Goal: Information Seeking & Learning: Learn about a topic

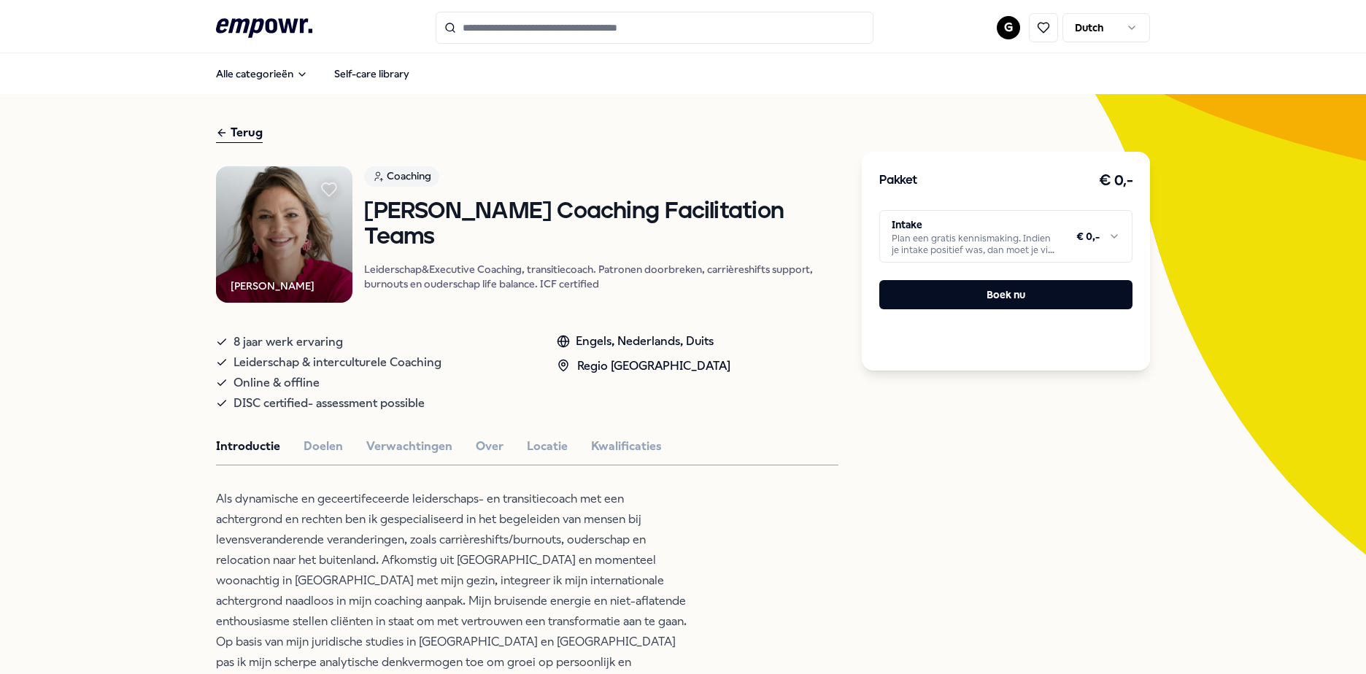
drag, startPoint x: 94, startPoint y: 445, endPoint x: 78, endPoint y: 214, distance: 231.1
drag, startPoint x: 78, startPoint y: 214, endPoint x: 77, endPoint y: 125, distance: 89.7
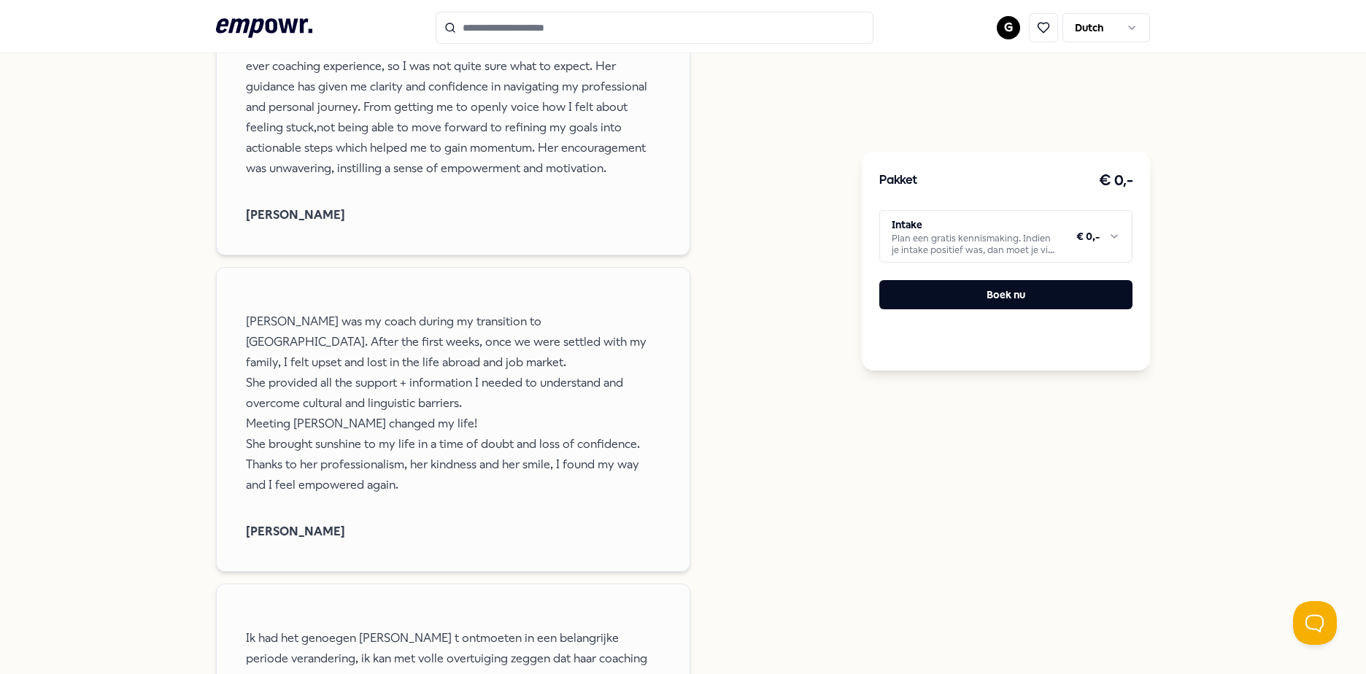
scroll to position [1240, 0]
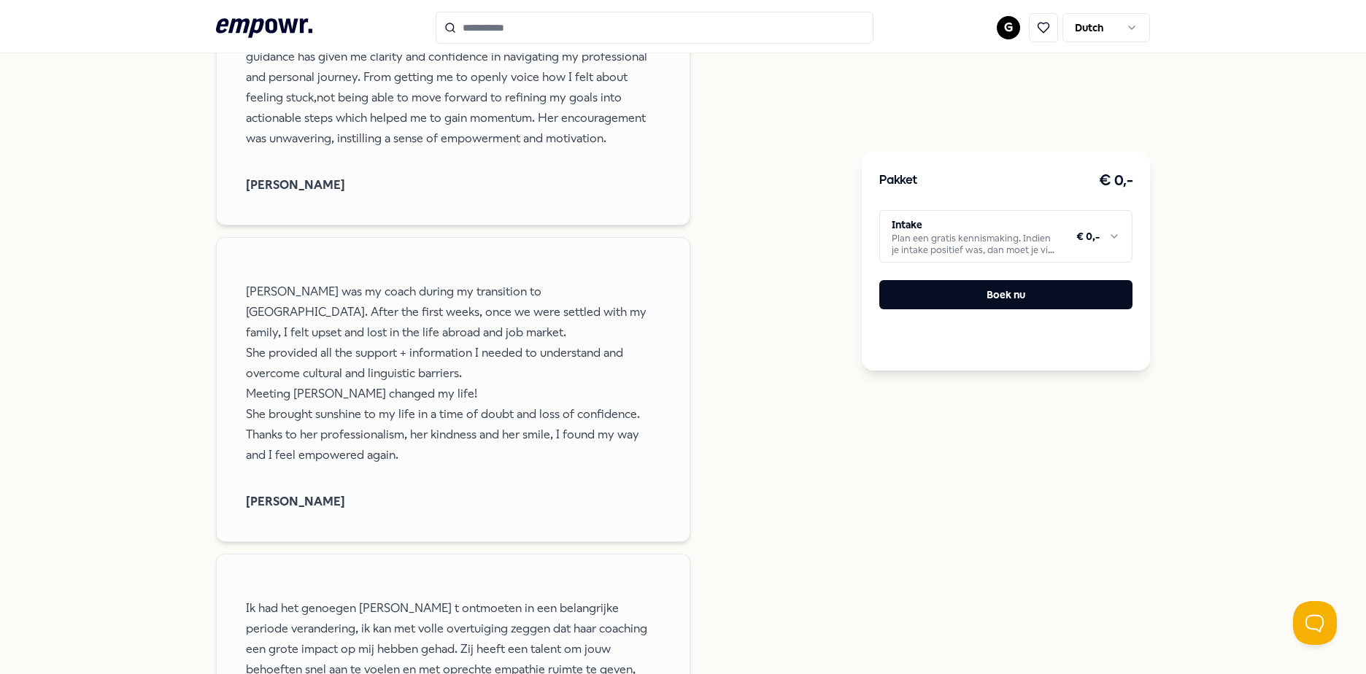
click at [112, 361] on div "Terug [PERSON_NAME] Coaching [PERSON_NAME] Coaching Facilitation Teams Leidersc…" at bounding box center [683, 171] width 1366 height 2635
drag, startPoint x: 112, startPoint y: 361, endPoint x: 57, endPoint y: 188, distance: 181.3
click at [57, 188] on div "Terug [PERSON_NAME] Coaching [PERSON_NAME] Coaching Facilitation Teams Leidersc…" at bounding box center [683, 171] width 1366 height 2635
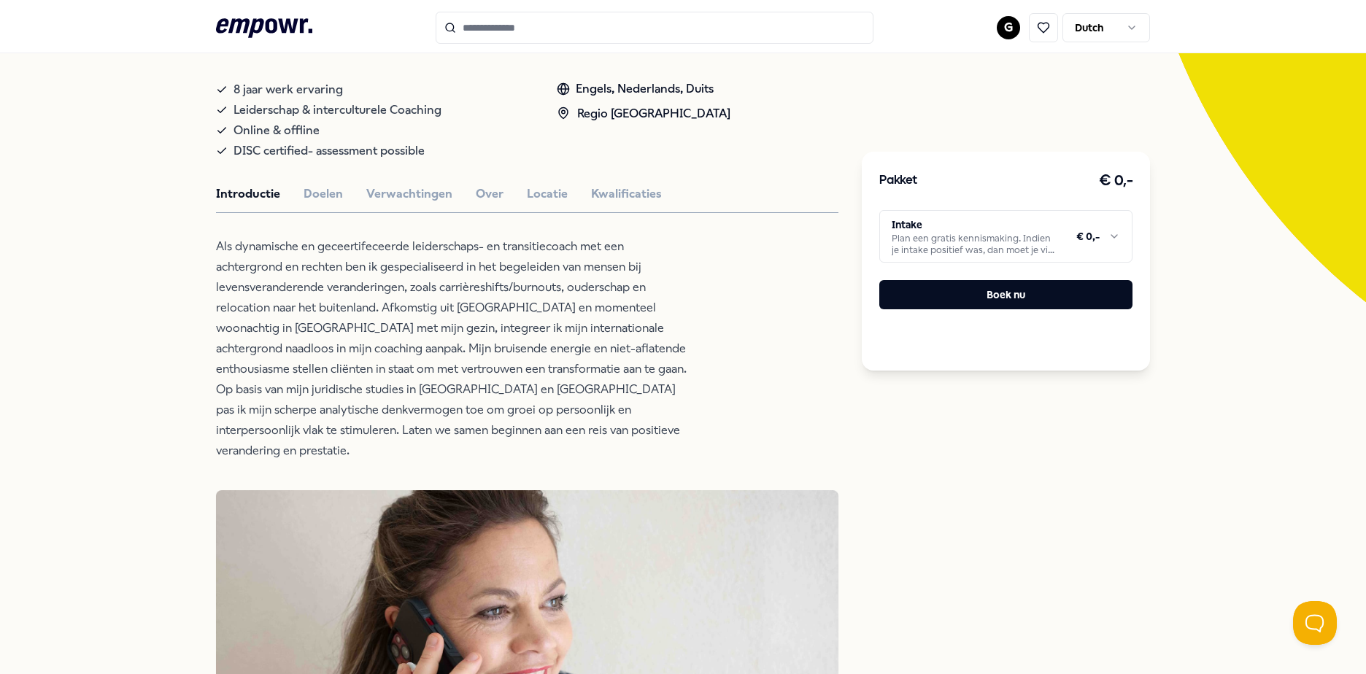
scroll to position [179, 0]
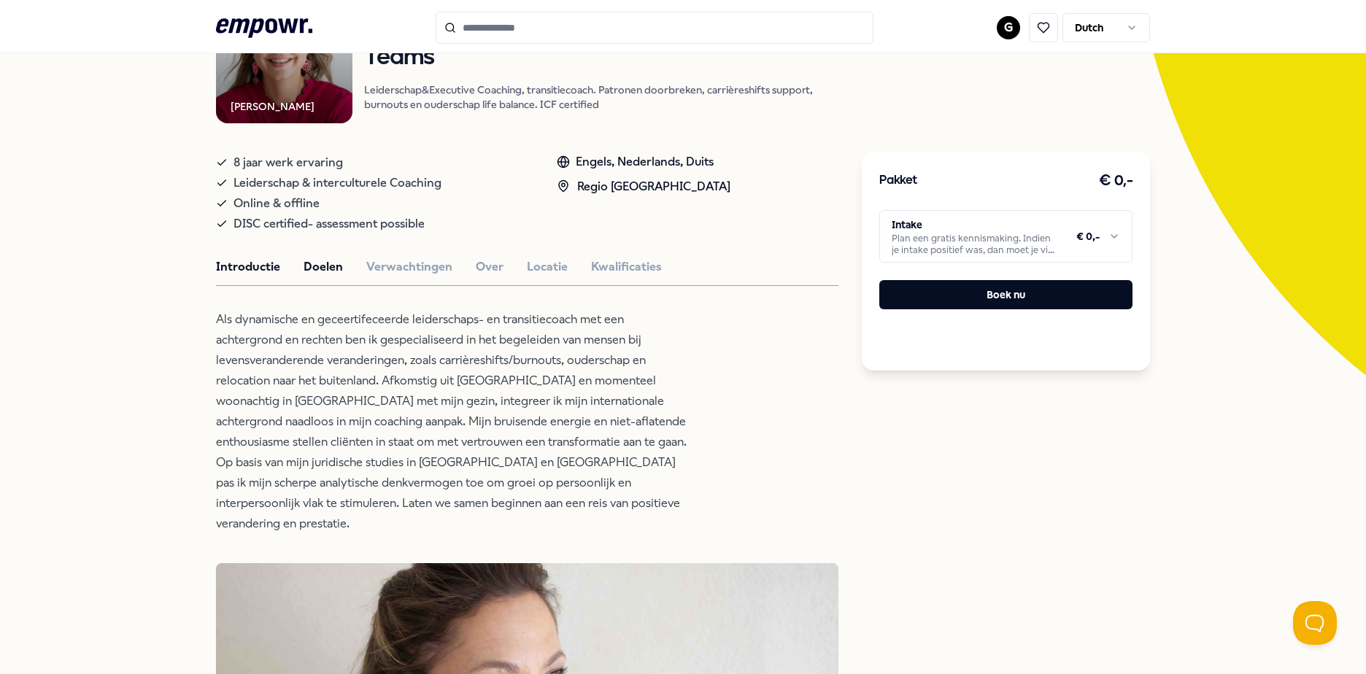
click at [306, 261] on button "Doelen" at bounding box center [322, 266] width 39 height 19
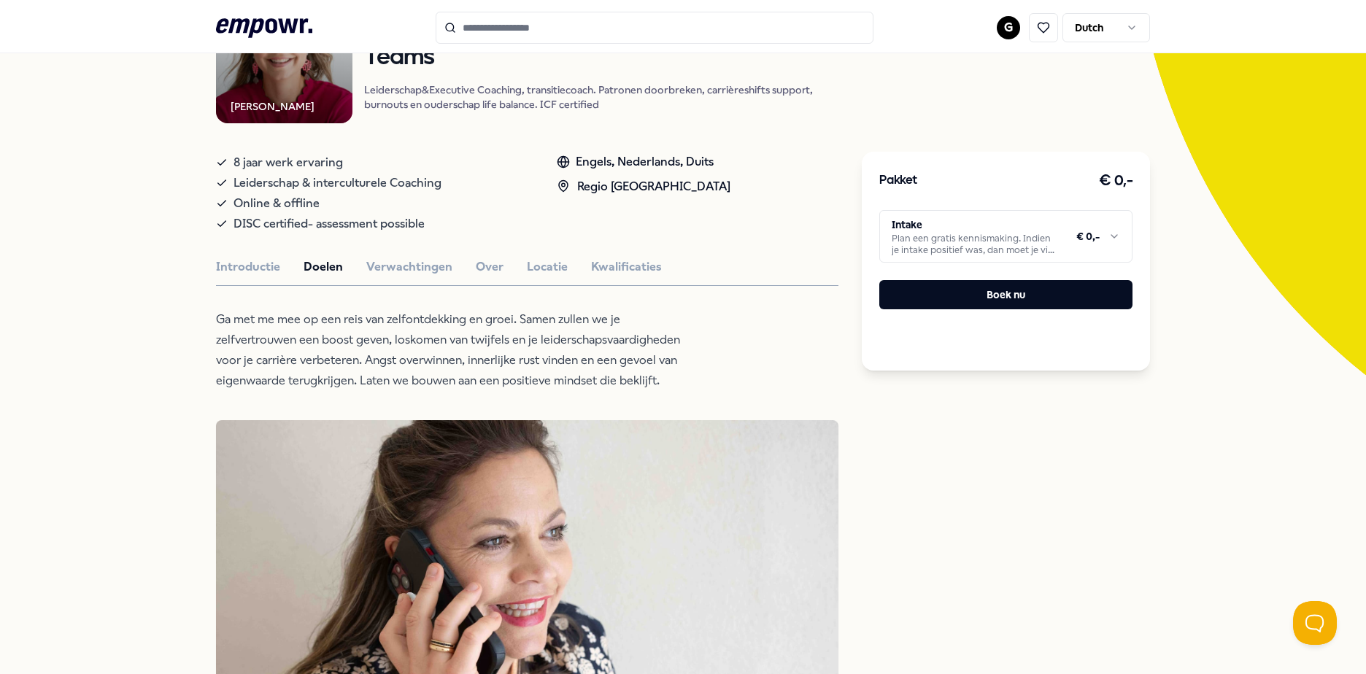
drag, startPoint x: 118, startPoint y: 426, endPoint x: 115, endPoint y: 225, distance: 201.3
drag, startPoint x: 115, startPoint y: 225, endPoint x: 110, endPoint y: 127, distance: 97.9
drag, startPoint x: 58, startPoint y: 403, endPoint x: 63, endPoint y: 241, distance: 162.7
drag, startPoint x: 63, startPoint y: 241, endPoint x: 91, endPoint y: 144, distance: 100.2
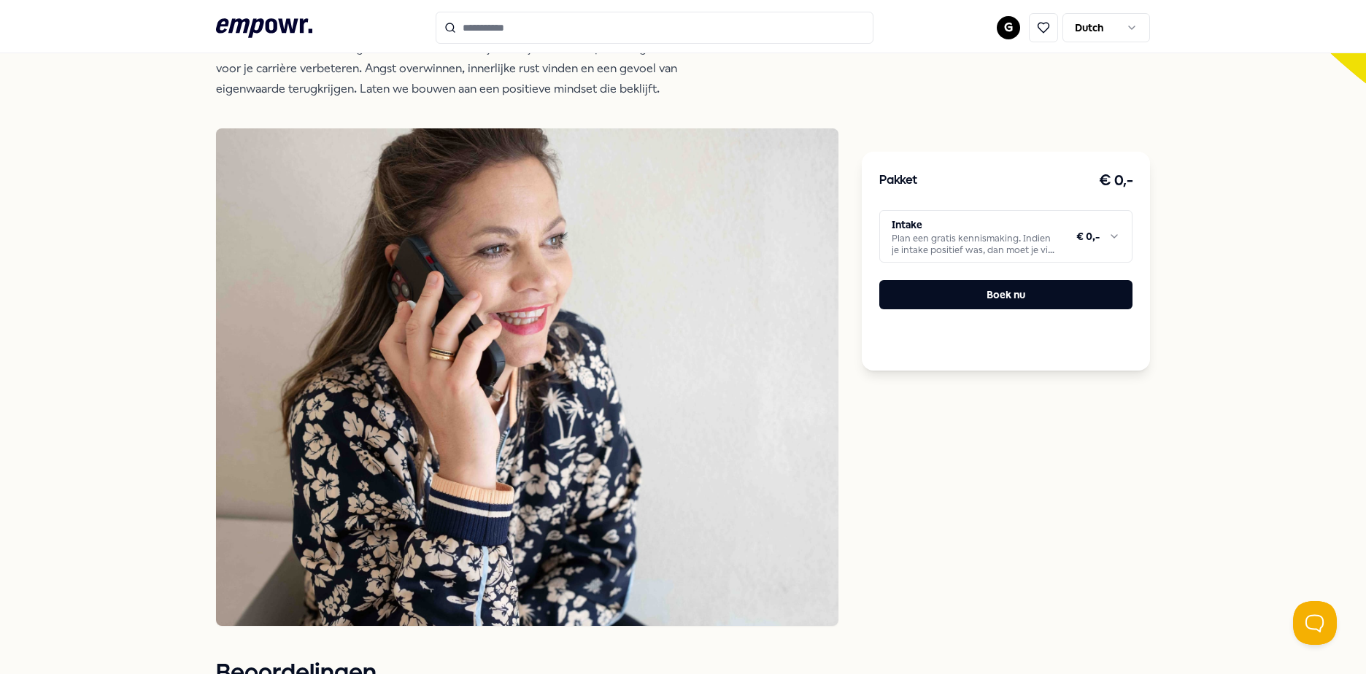
scroll to position [106, 0]
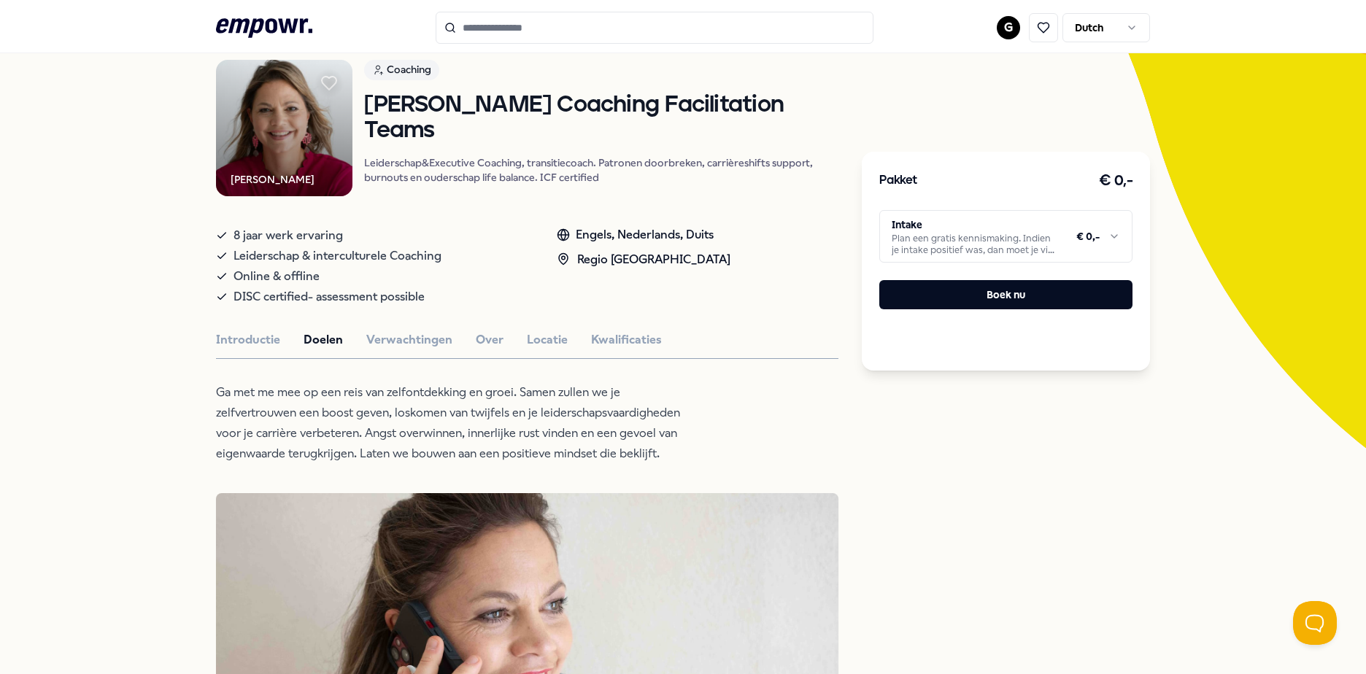
drag, startPoint x: 95, startPoint y: 323, endPoint x: 94, endPoint y: 197, distance: 126.2
drag, startPoint x: 94, startPoint y: 197, endPoint x: 112, endPoint y: 109, distance: 90.0
click at [379, 338] on button "Verwachtingen" at bounding box center [409, 339] width 86 height 19
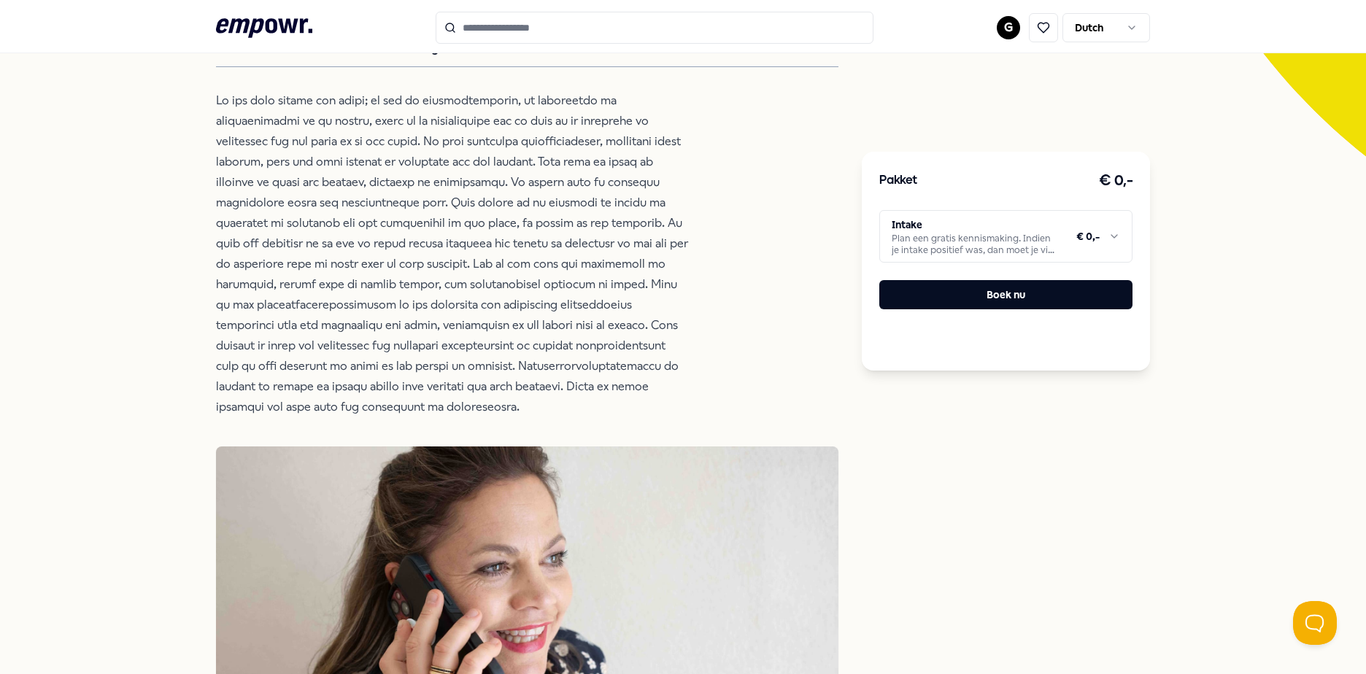
scroll to position [0, 0]
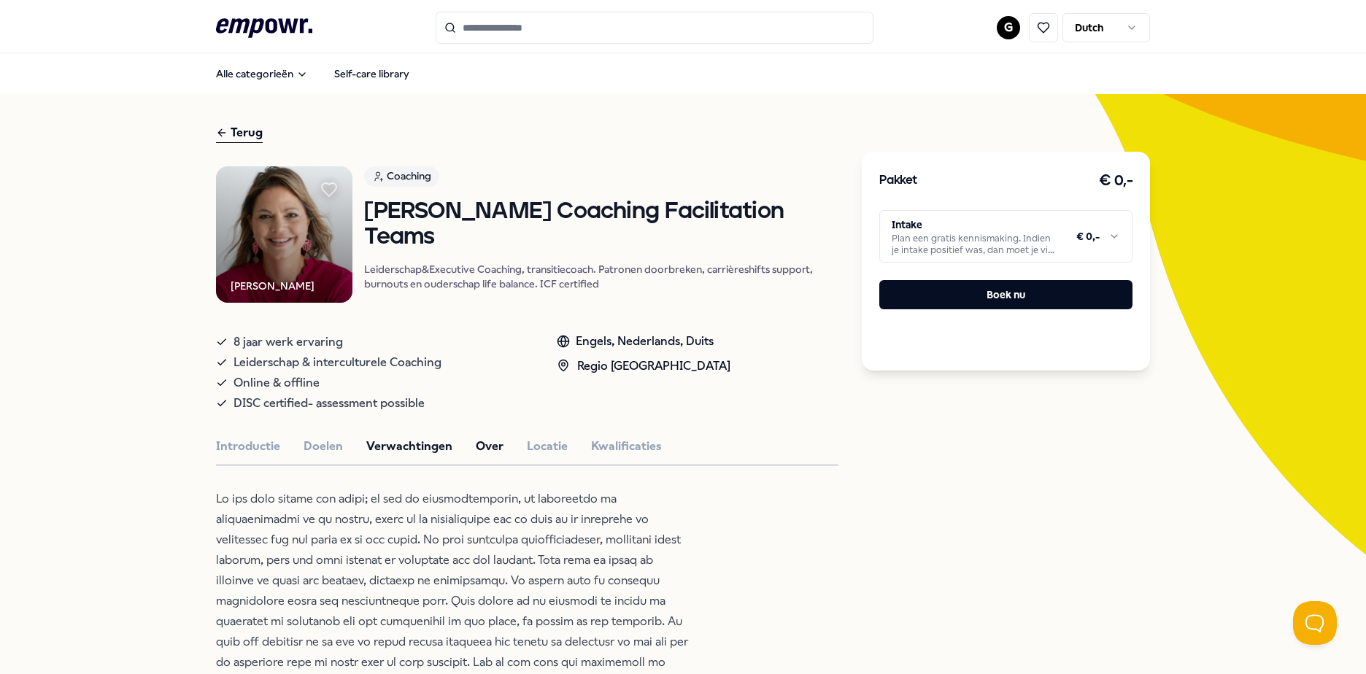
click at [490, 443] on button "Over" at bounding box center [490, 446] width 28 height 19
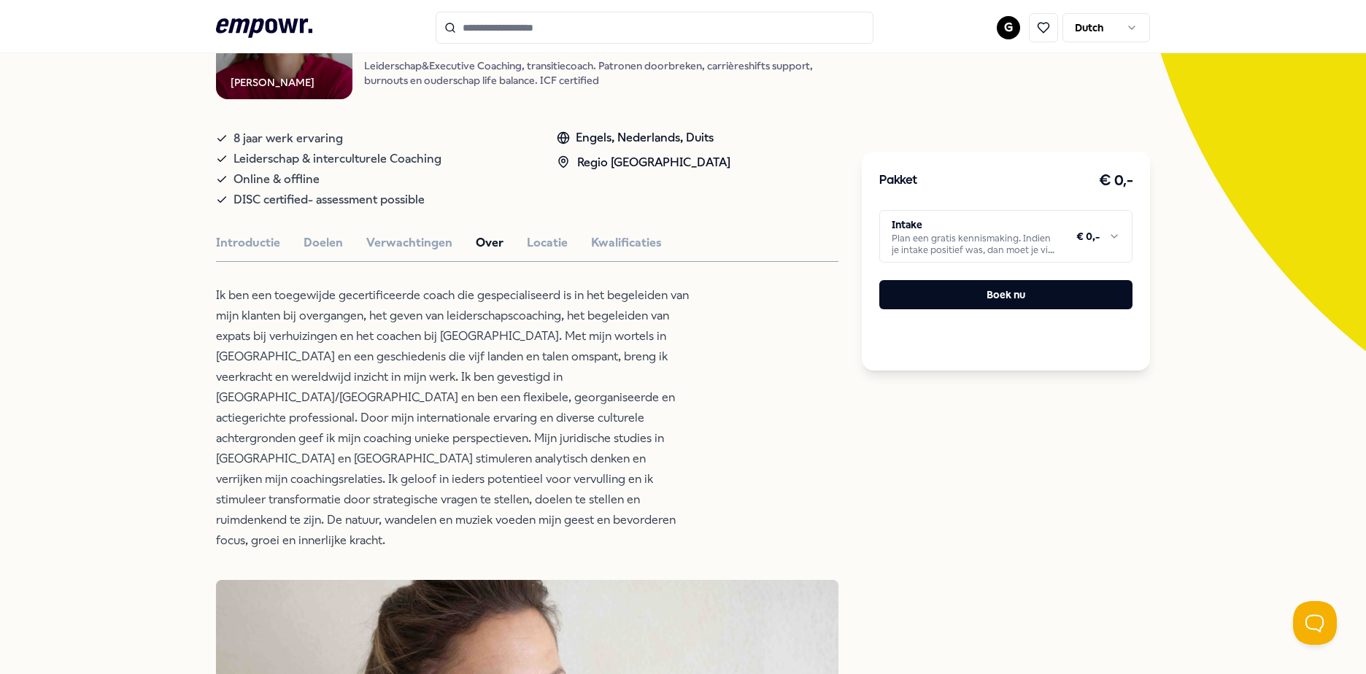
scroll to position [219, 0]
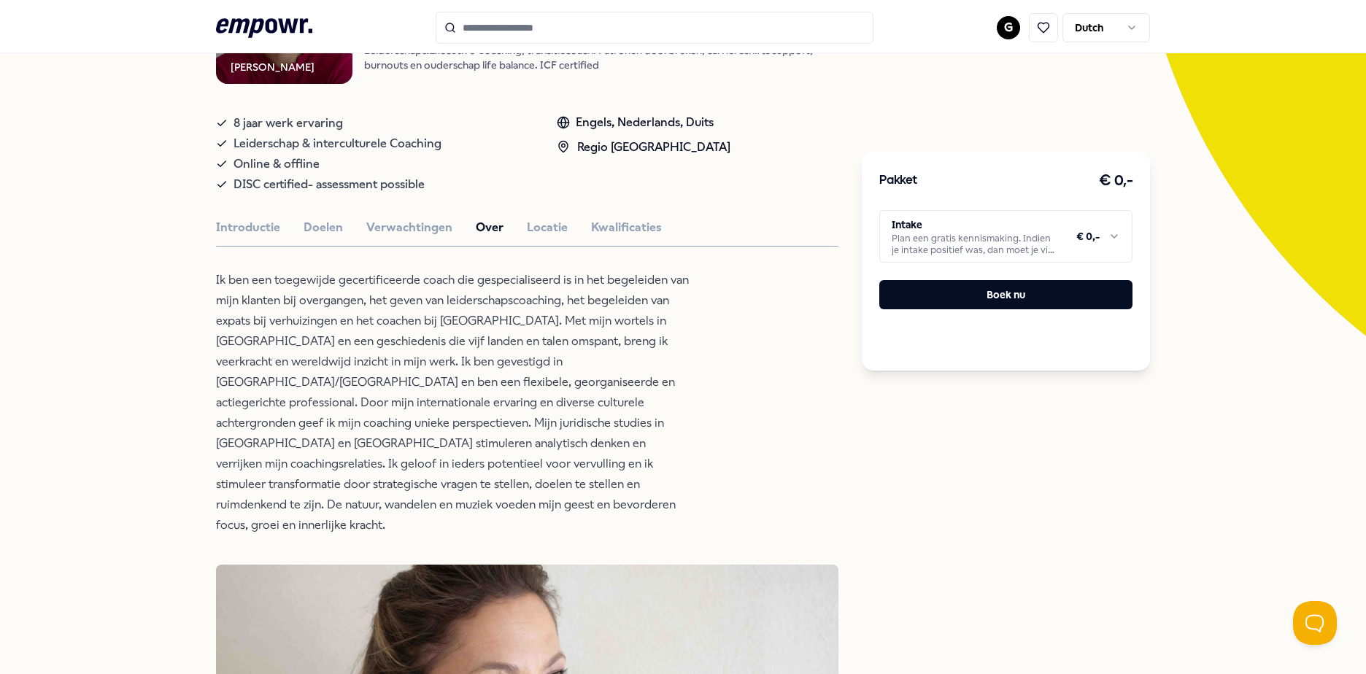
drag, startPoint x: 393, startPoint y: 425, endPoint x: 530, endPoint y: 317, distance: 174.0
drag, startPoint x: 530, startPoint y: 317, endPoint x: 391, endPoint y: 355, distance: 143.7
click at [391, 355] on p "Ik ben een toegewijde gecertificeerde coach die gespecialiseerd is in het begel…" at bounding box center [453, 403] width 474 height 266
click at [545, 227] on button "Locatie" at bounding box center [547, 227] width 41 height 19
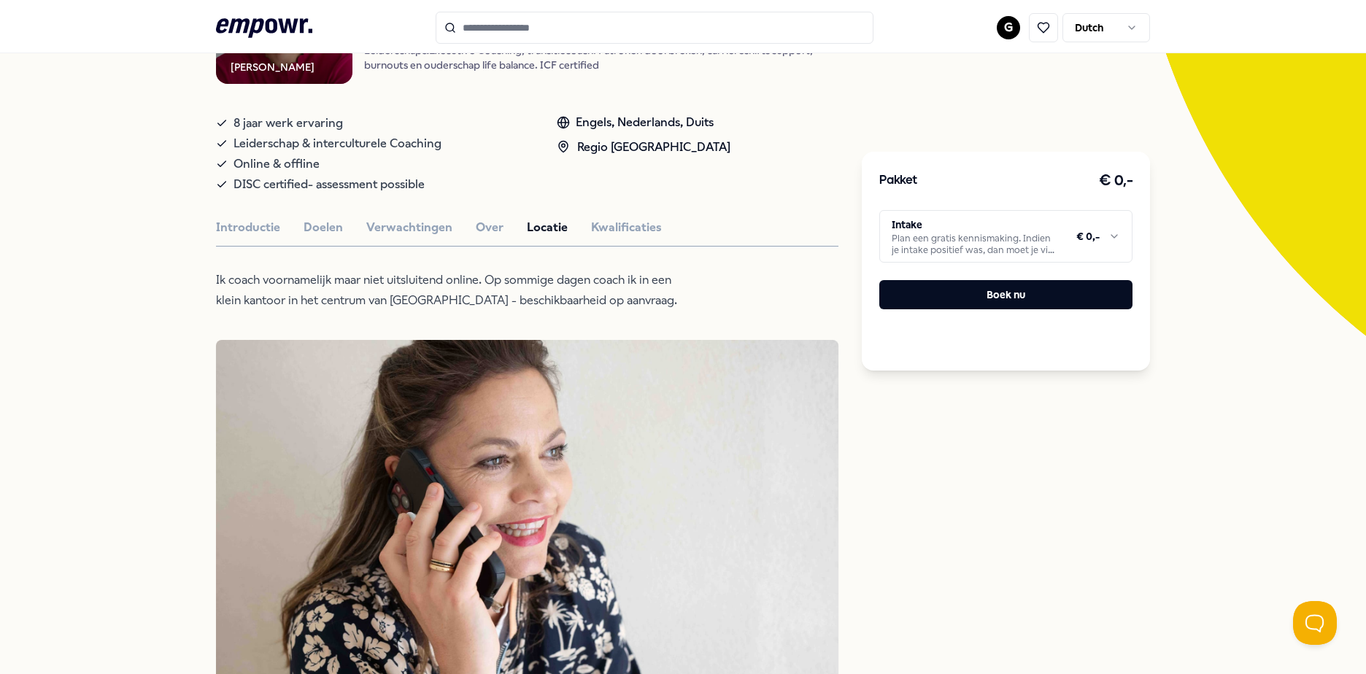
drag, startPoint x: 112, startPoint y: 531, endPoint x: 134, endPoint y: 235, distance: 297.0
drag, startPoint x: 134, startPoint y: 235, endPoint x: 104, endPoint y: 185, distance: 58.3
drag, startPoint x: 102, startPoint y: 373, endPoint x: 104, endPoint y: 246, distance: 126.9
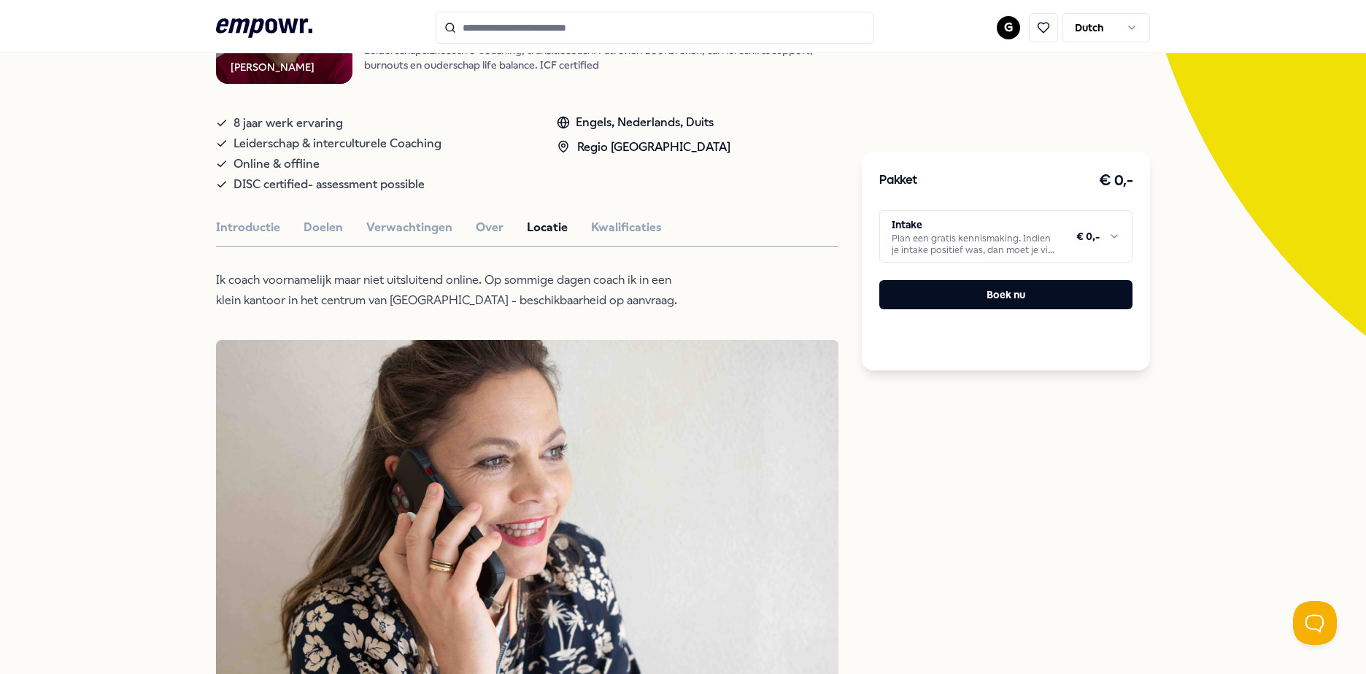
drag, startPoint x: 104, startPoint y: 246, endPoint x: 108, endPoint y: 182, distance: 63.6
click at [610, 218] on button "Kwalificaties" at bounding box center [626, 227] width 71 height 19
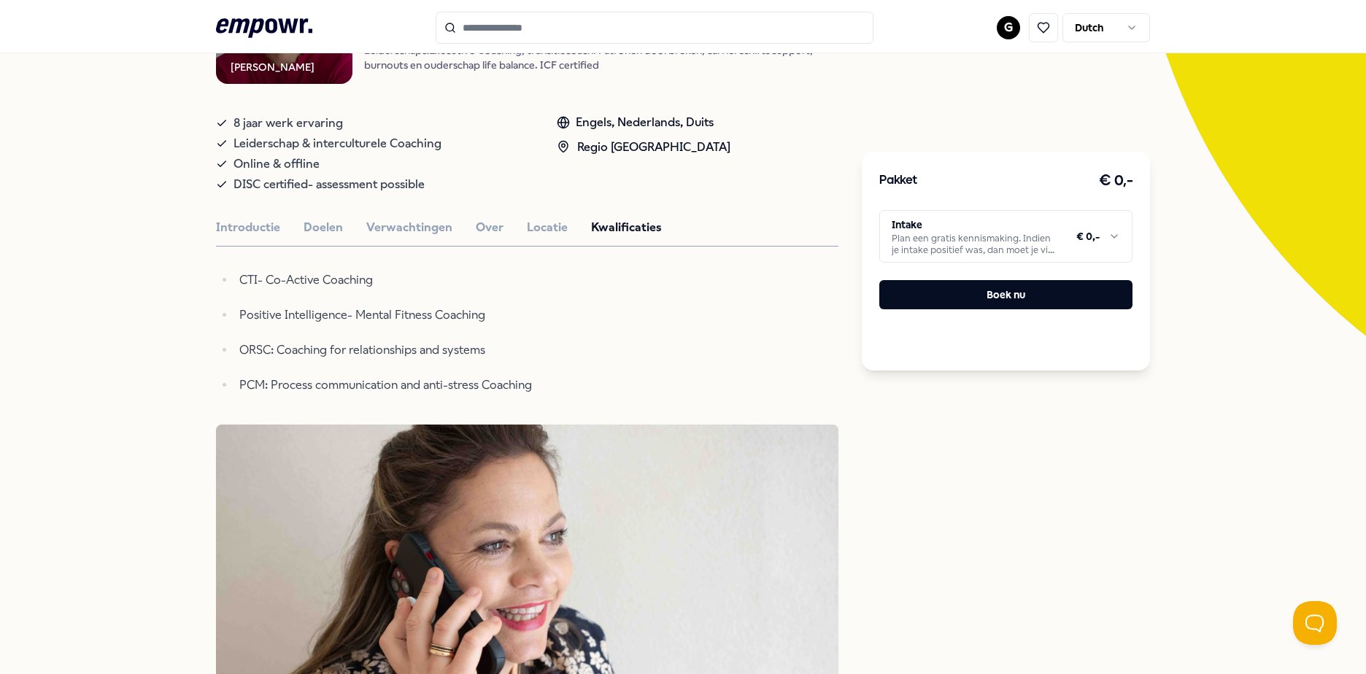
drag, startPoint x: 146, startPoint y: 250, endPoint x: 144, endPoint y: 237, distance: 13.3
drag, startPoint x: 144, startPoint y: 237, endPoint x: 86, endPoint y: 109, distance: 140.1
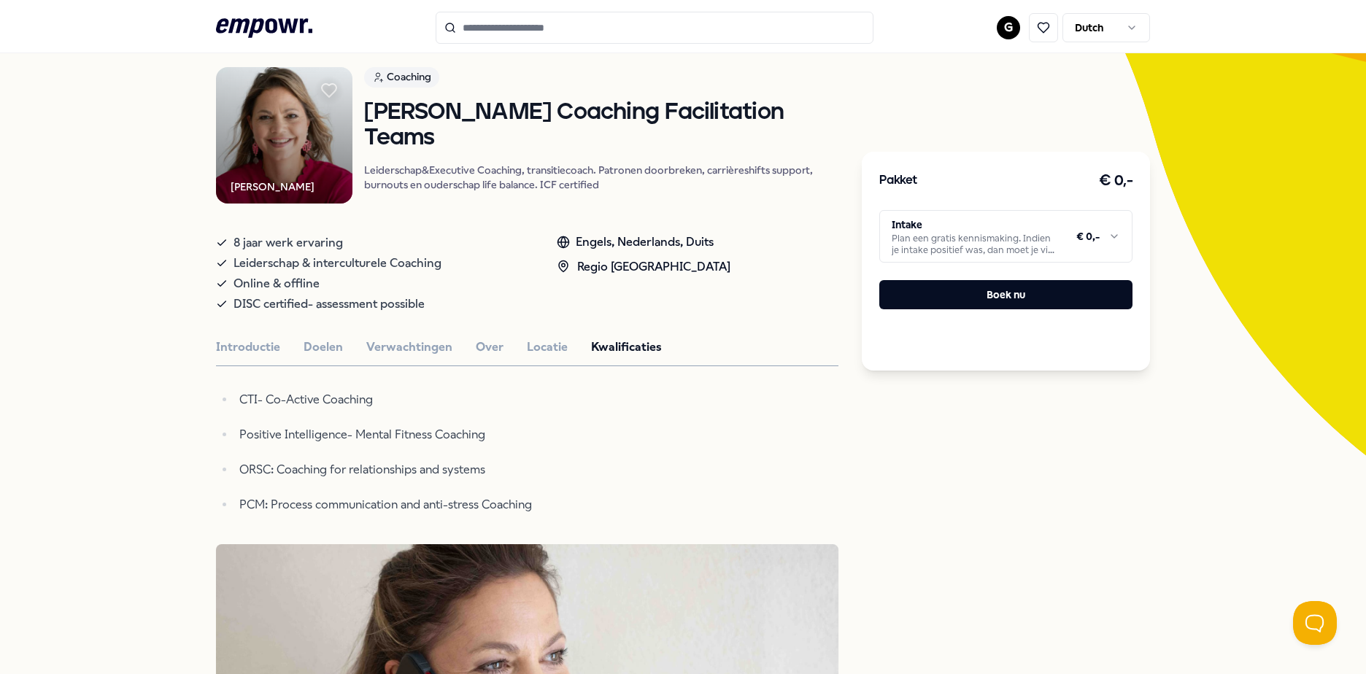
scroll to position [0, 0]
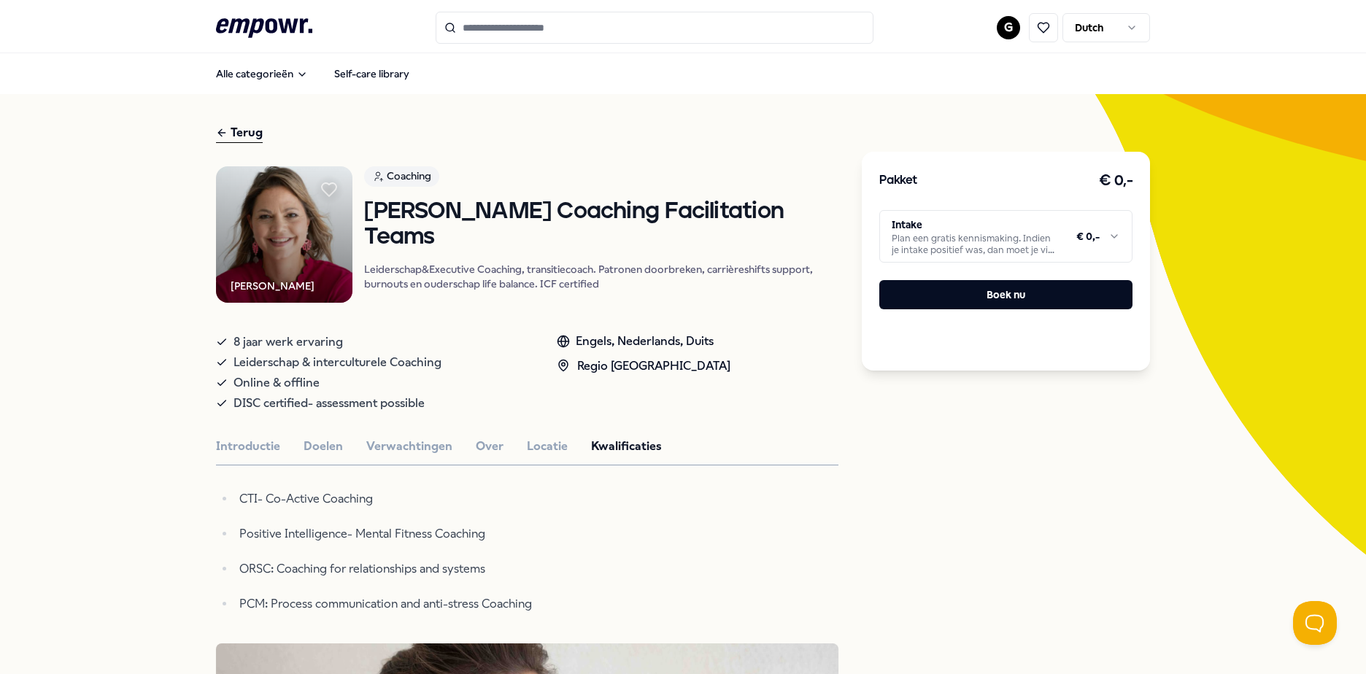
drag, startPoint x: 106, startPoint y: 397, endPoint x: 69, endPoint y: 212, distance: 189.0
drag, startPoint x: 98, startPoint y: 461, endPoint x: 125, endPoint y: 237, distance: 225.5
drag, startPoint x: 125, startPoint y: 237, endPoint x: 137, endPoint y: 159, distance: 79.0
